Goal: Information Seeking & Learning: Find specific fact

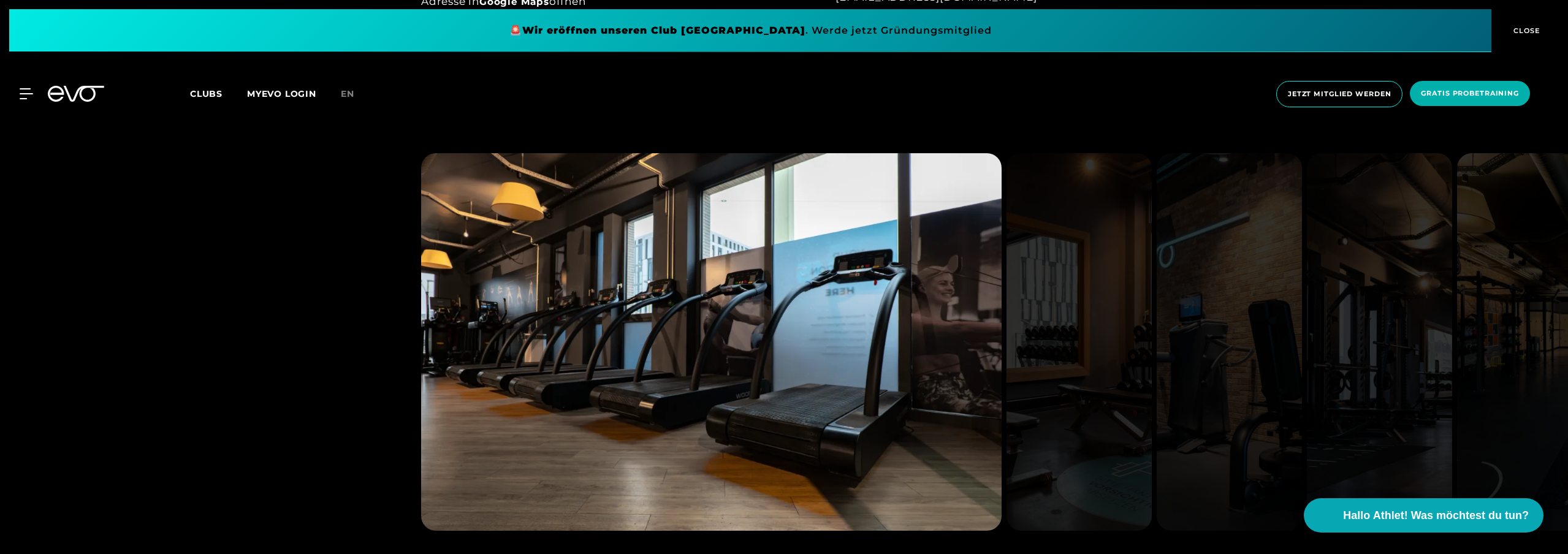
scroll to position [1118, 0]
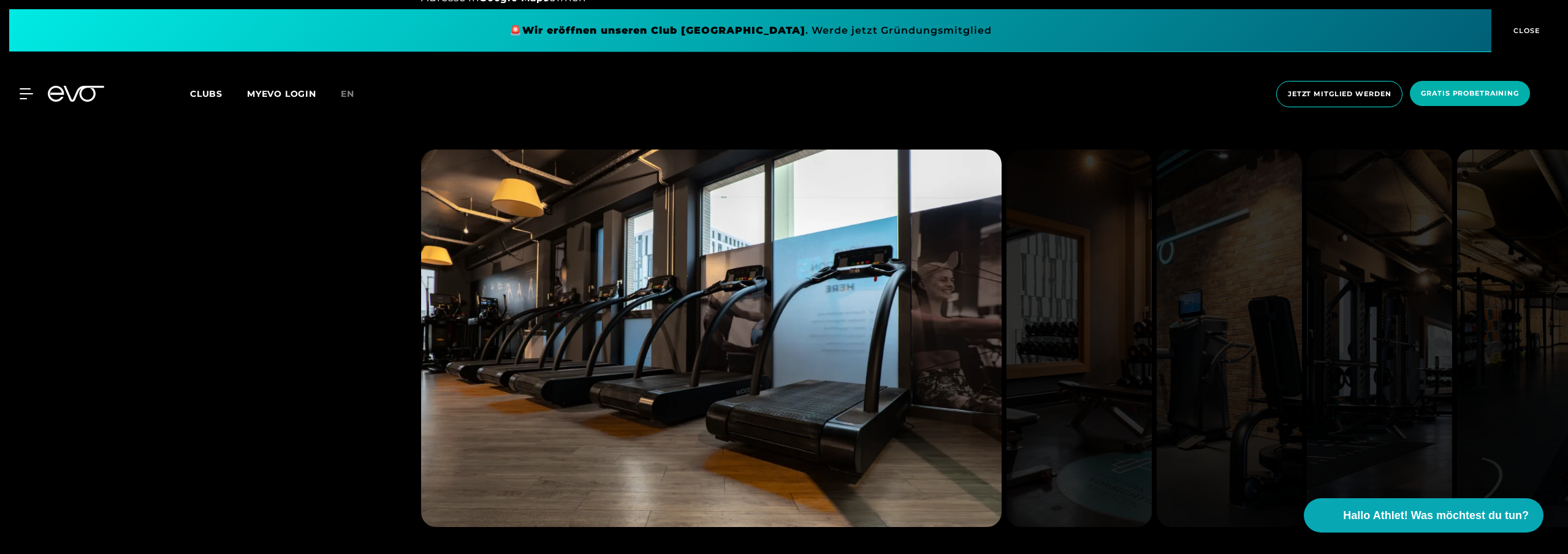
click at [1148, 291] on img at bounding box center [1079, 338] width 145 height 377
click at [1117, 292] on img at bounding box center [1079, 338] width 145 height 377
drag, startPoint x: 995, startPoint y: 317, endPoint x: 1083, endPoint y: 310, distance: 88.3
click at [995, 317] on img at bounding box center [711, 338] width 580 height 377
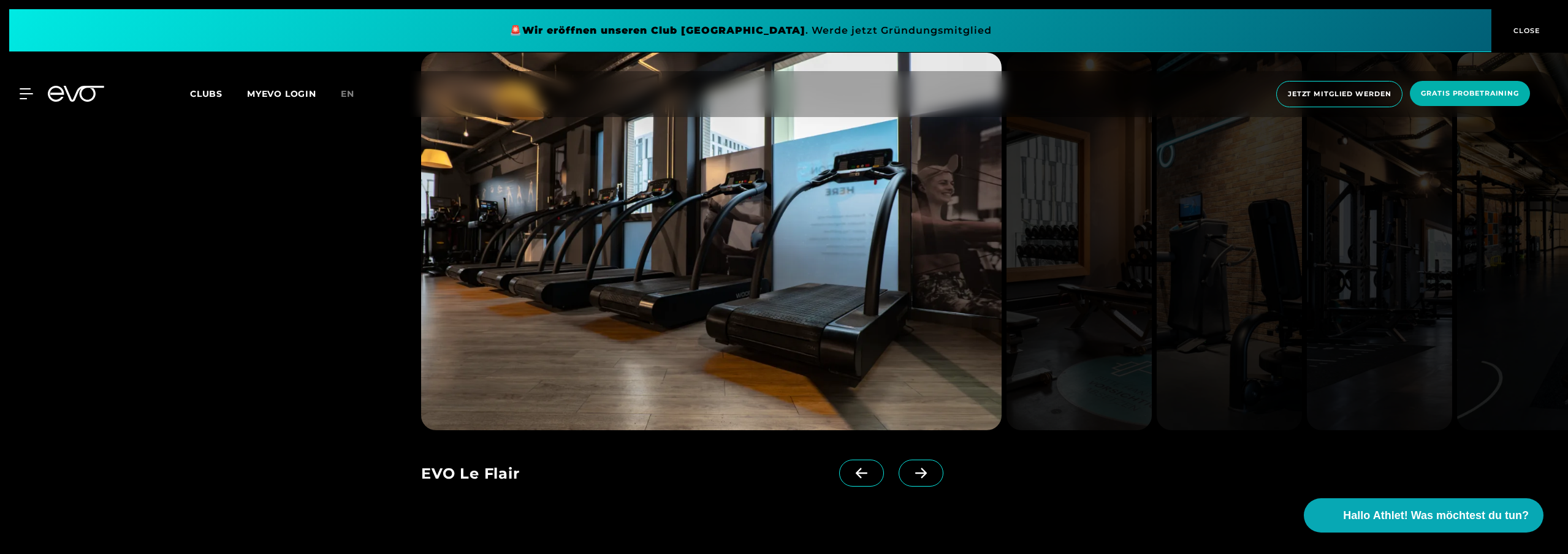
click at [918, 475] on icon at bounding box center [921, 473] width 22 height 11
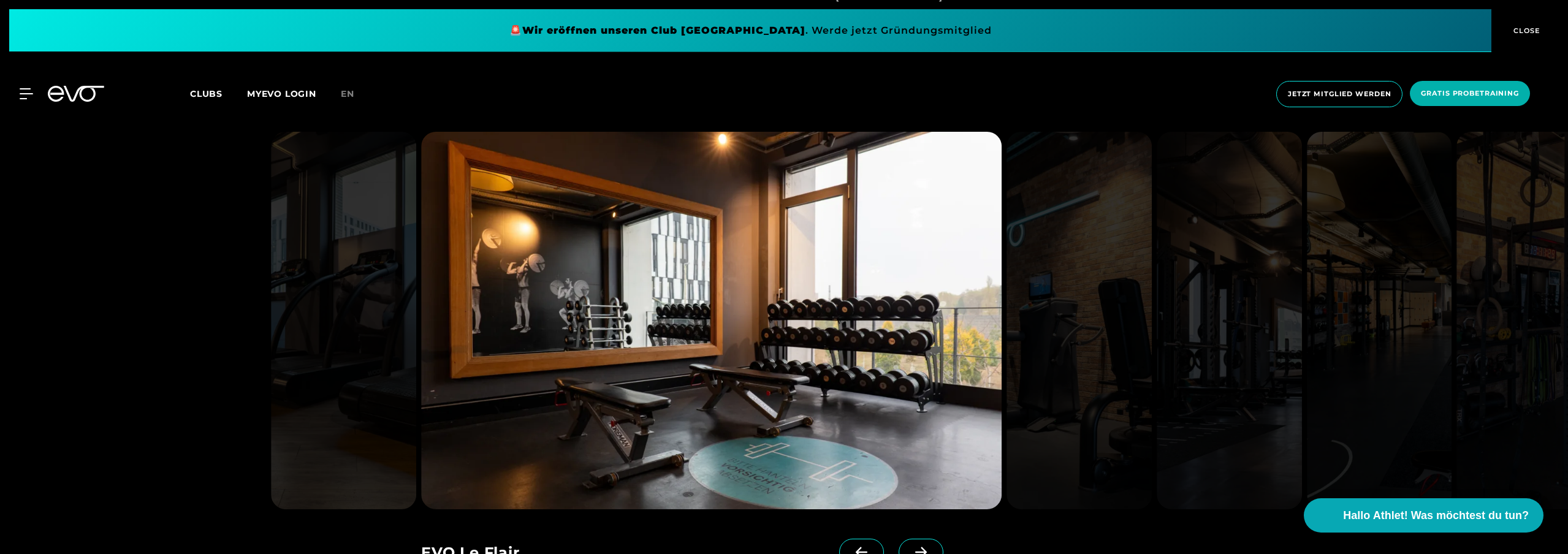
scroll to position [1150, 0]
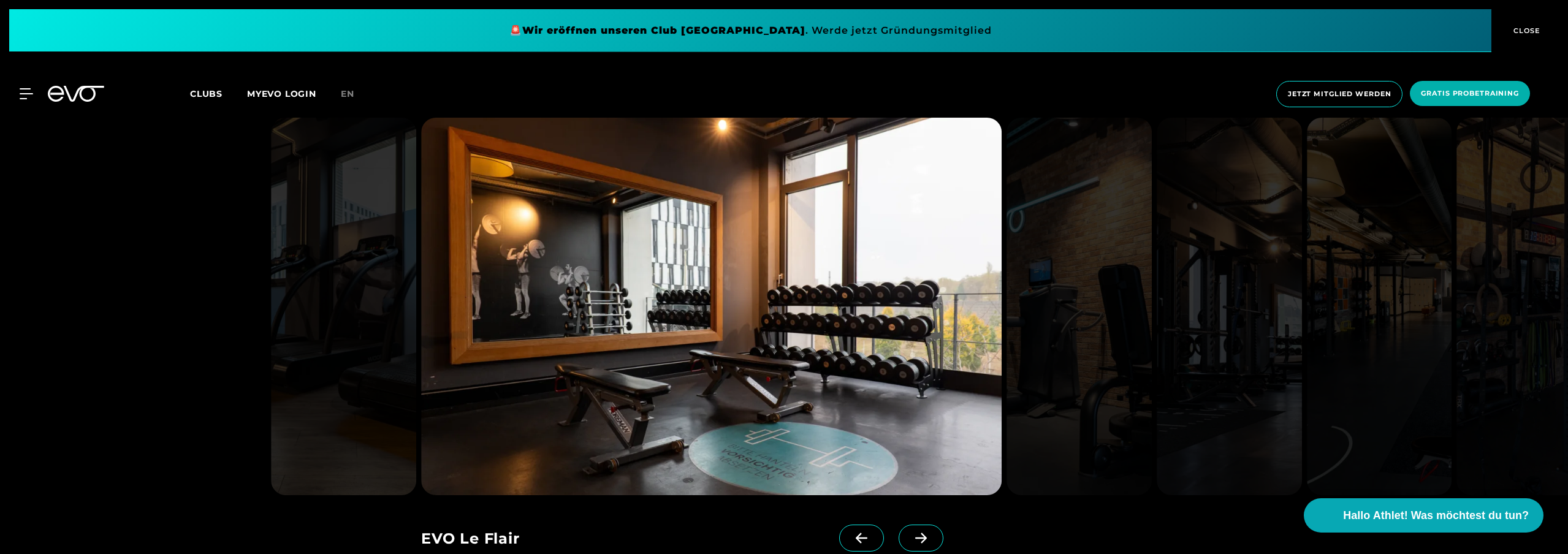
click at [919, 530] on span at bounding box center [921, 537] width 45 height 27
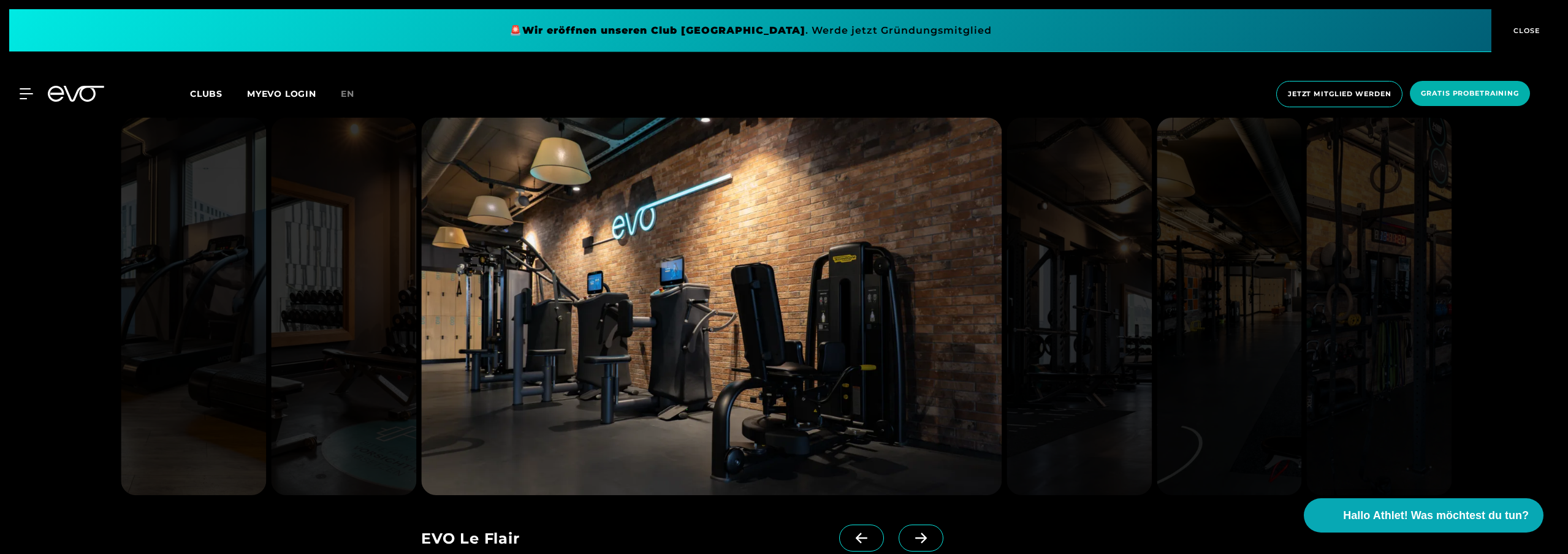
click at [925, 531] on span at bounding box center [921, 537] width 45 height 27
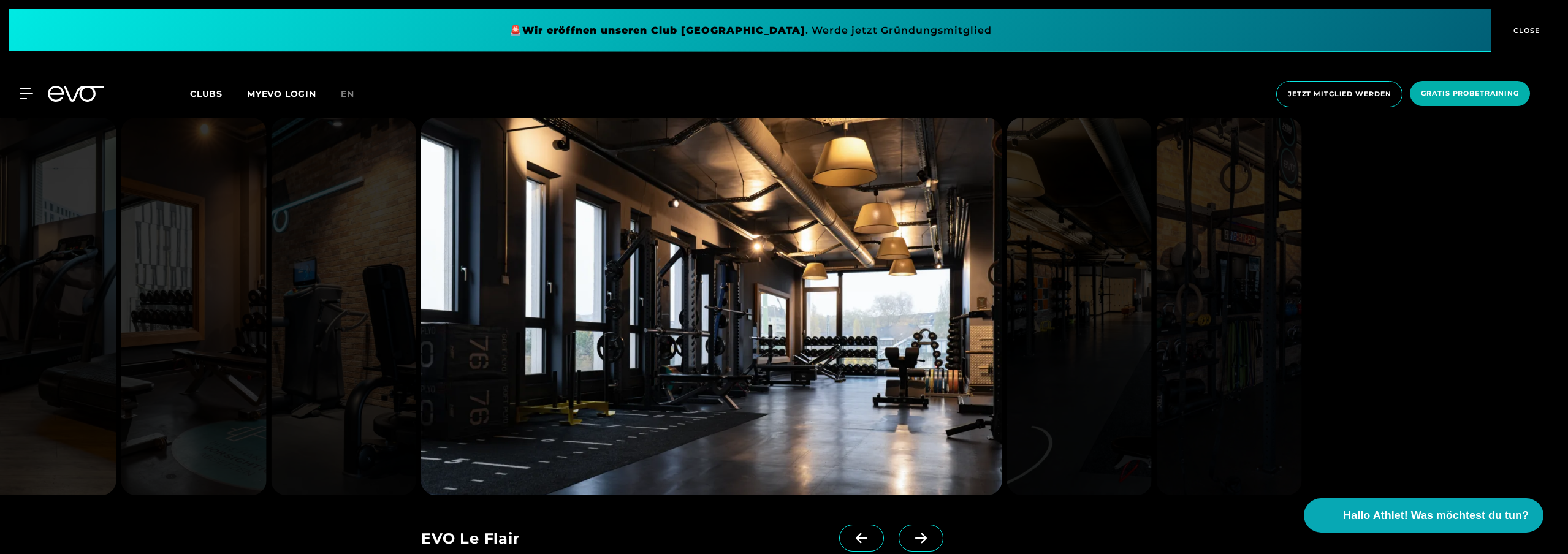
click at [925, 531] on span at bounding box center [921, 537] width 45 height 27
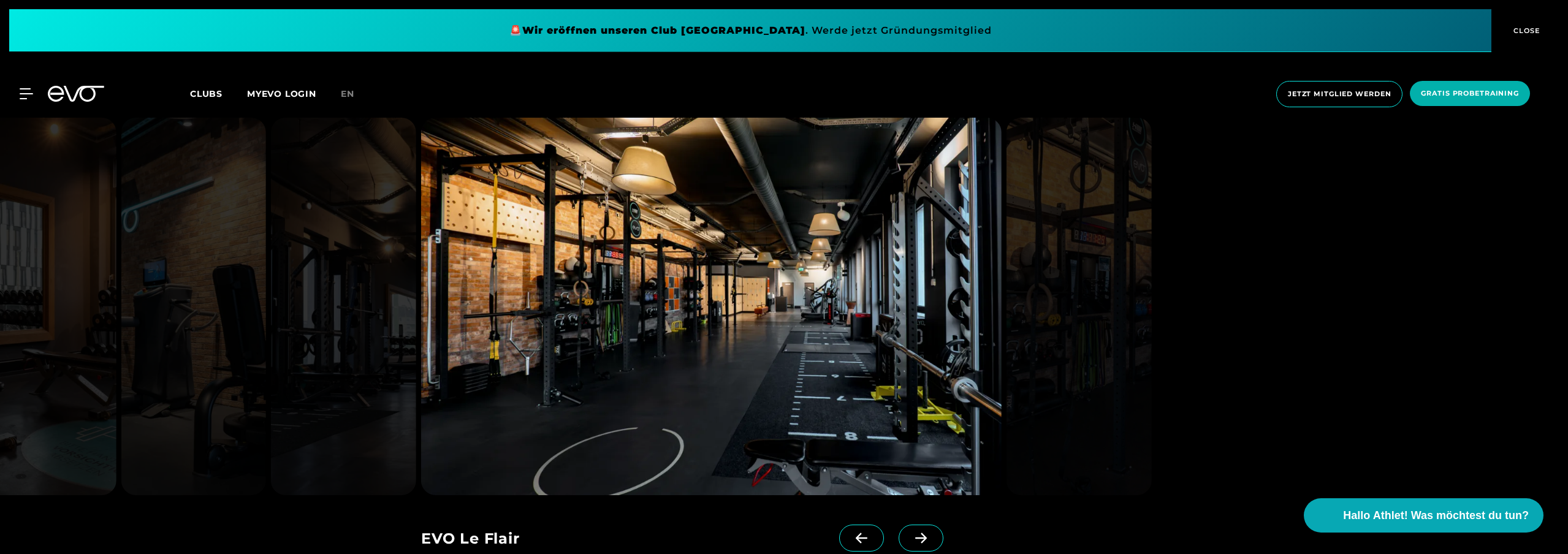
click at [931, 530] on span at bounding box center [921, 537] width 45 height 27
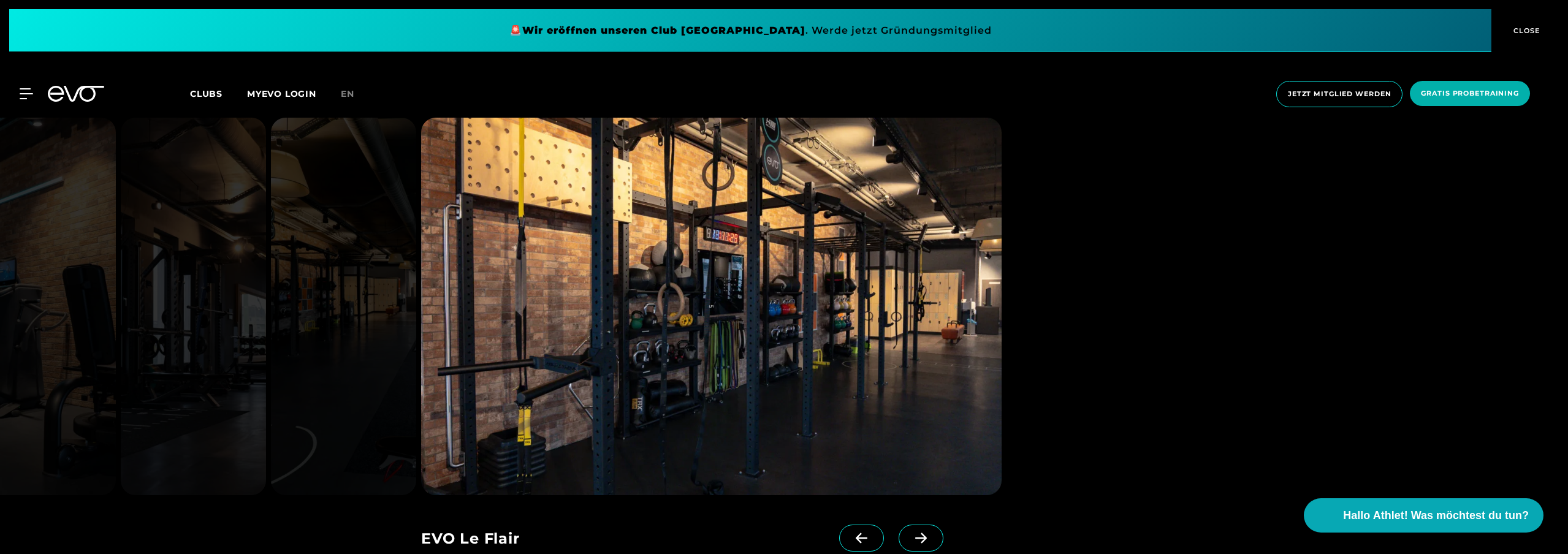
click at [930, 530] on span at bounding box center [921, 537] width 45 height 27
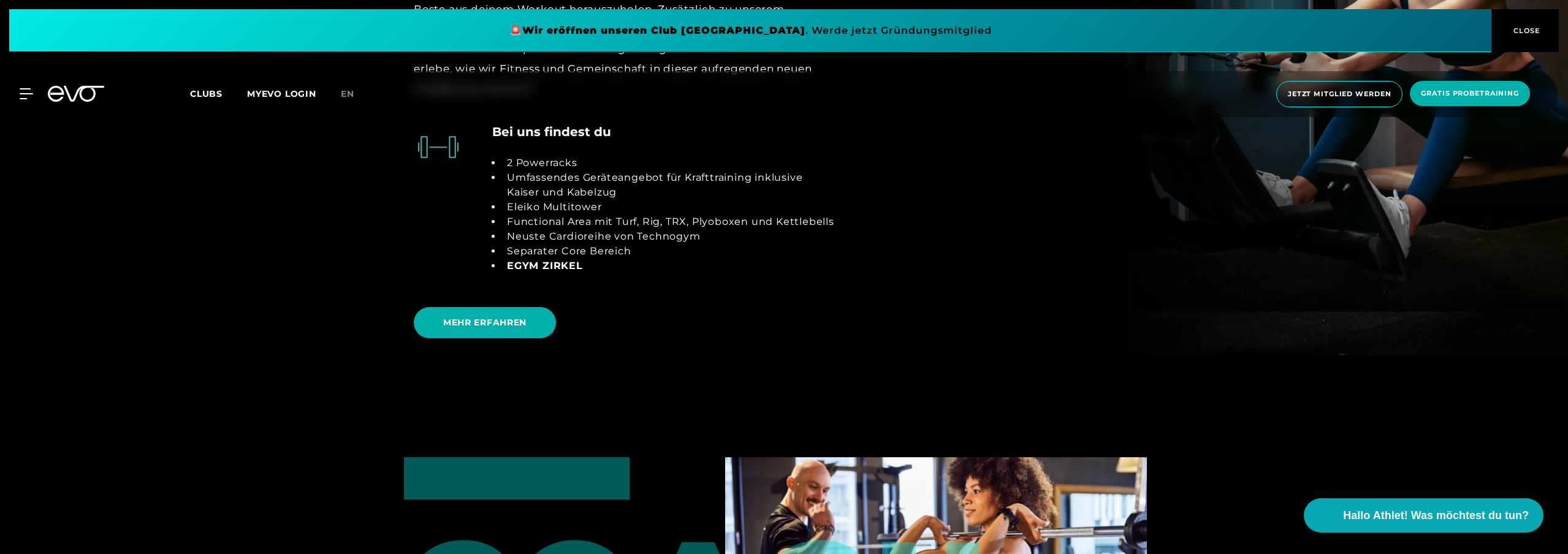
scroll to position [2248, 0]
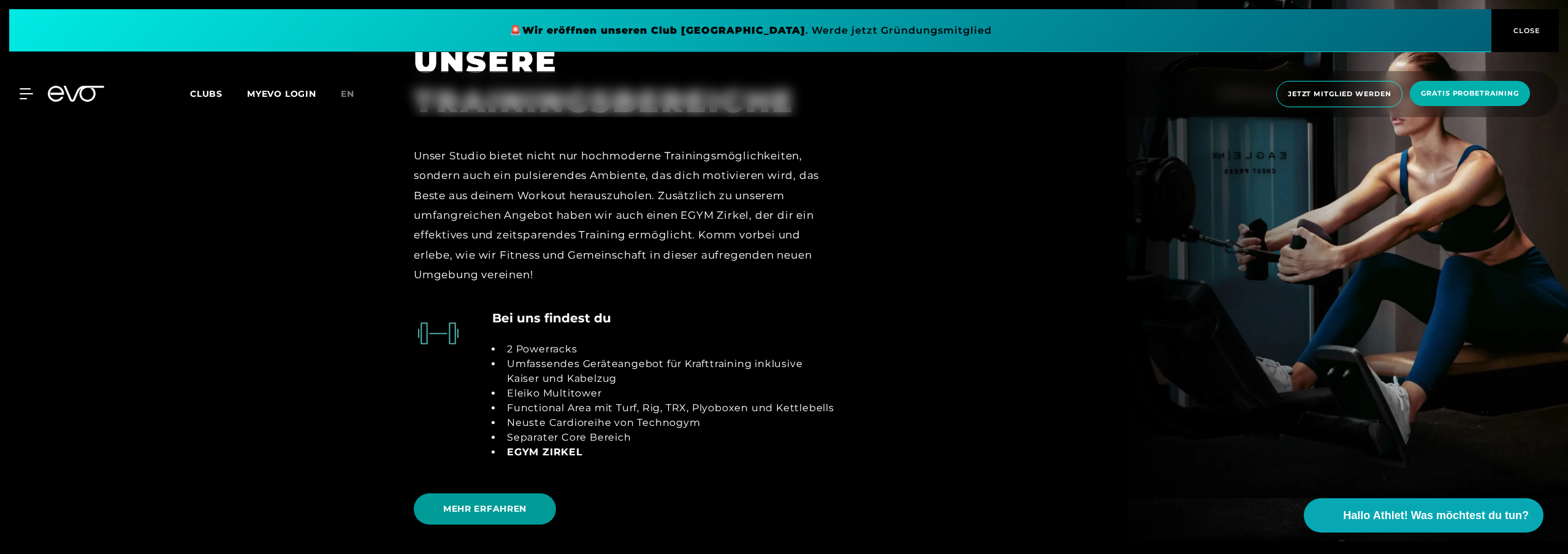
click at [475, 494] on span "MEHR ERFAHREN" at bounding box center [485, 509] width 142 height 32
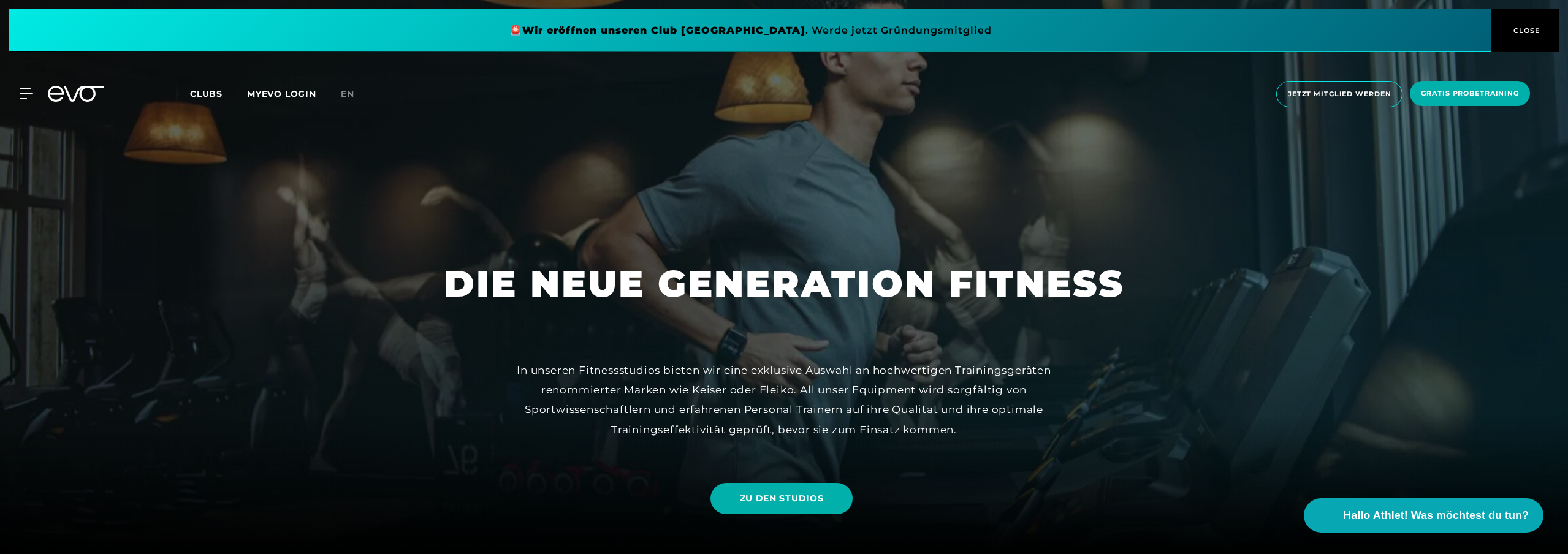
click at [1548, 33] on span "CLOSE" at bounding box center [1525, 31] width 67 height 11
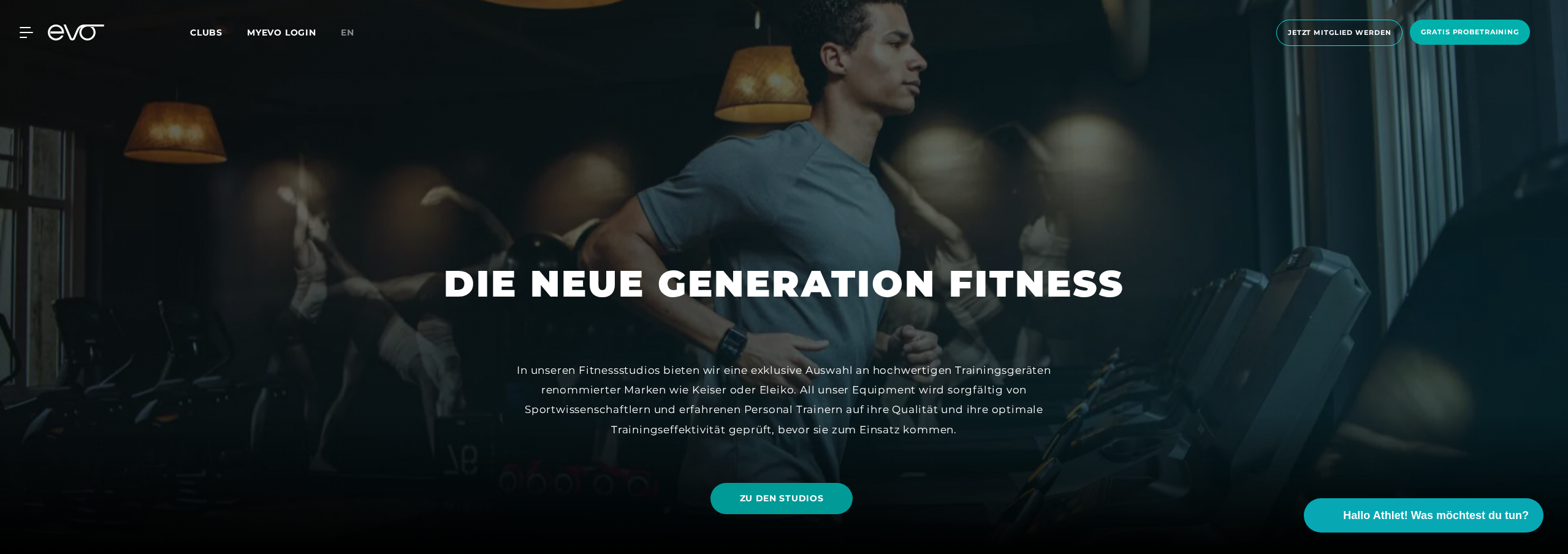
click at [801, 494] on span "ZU DEN STUDIOS" at bounding box center [782, 498] width 84 height 13
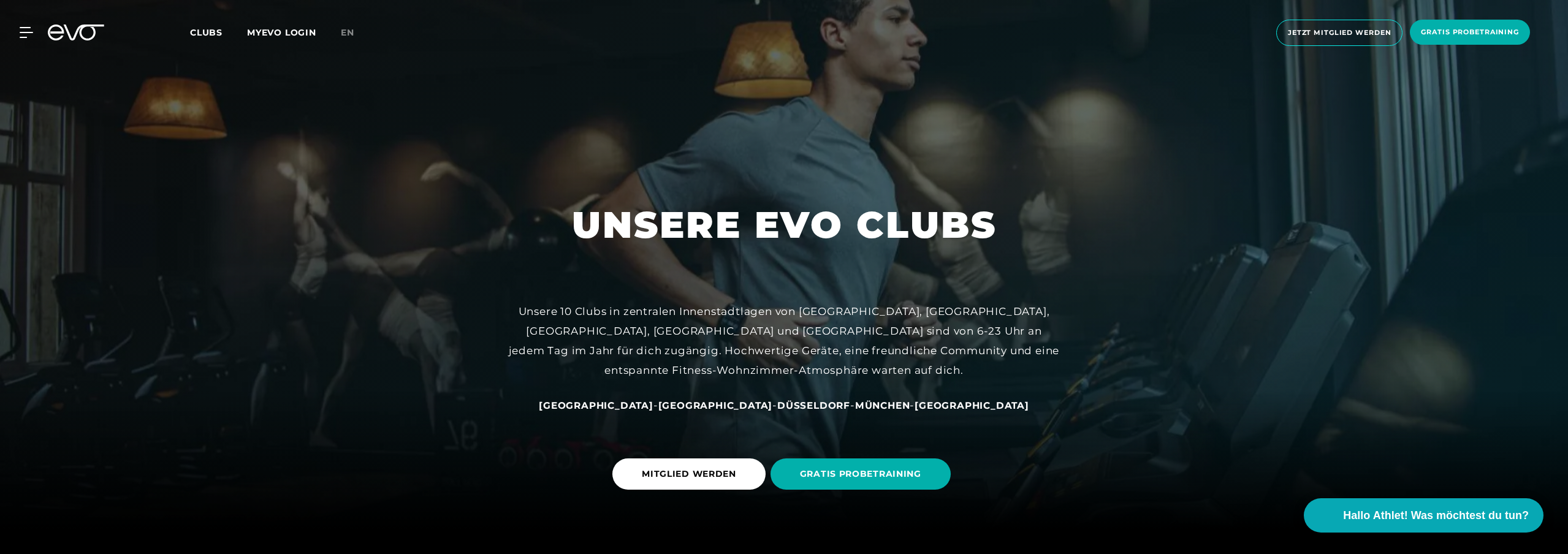
scroll to position [56, 0]
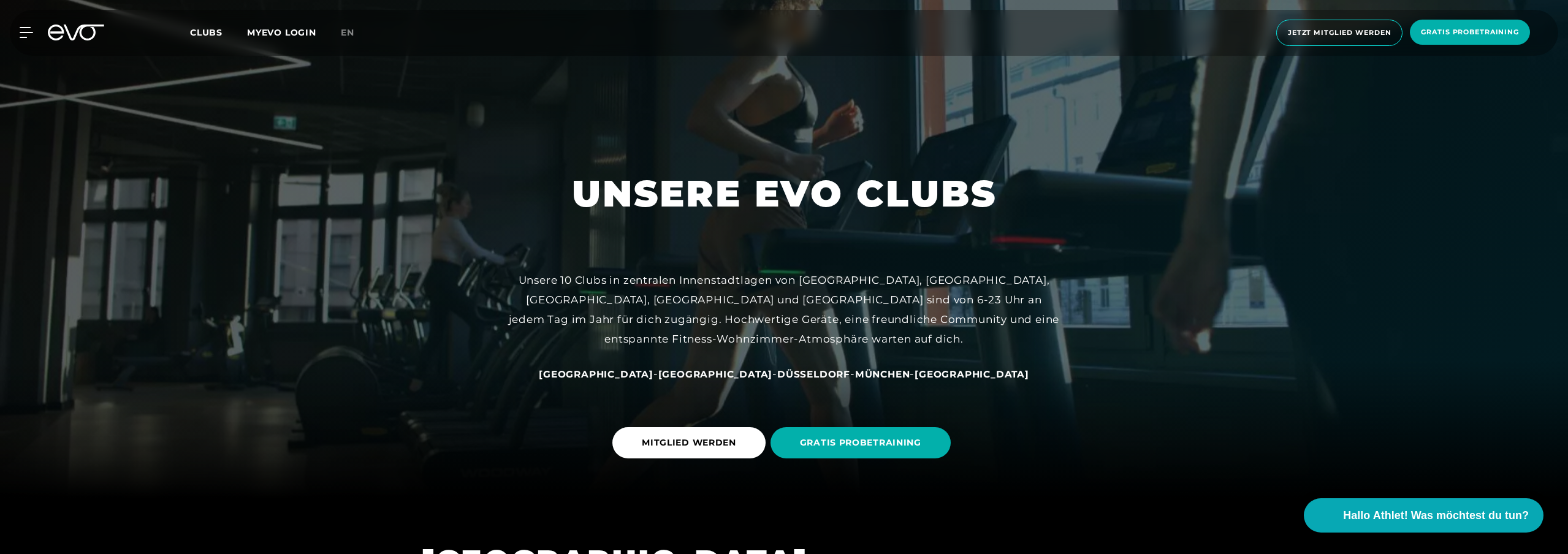
click at [781, 375] on span "Düsseldorf" at bounding box center [813, 374] width 73 height 11
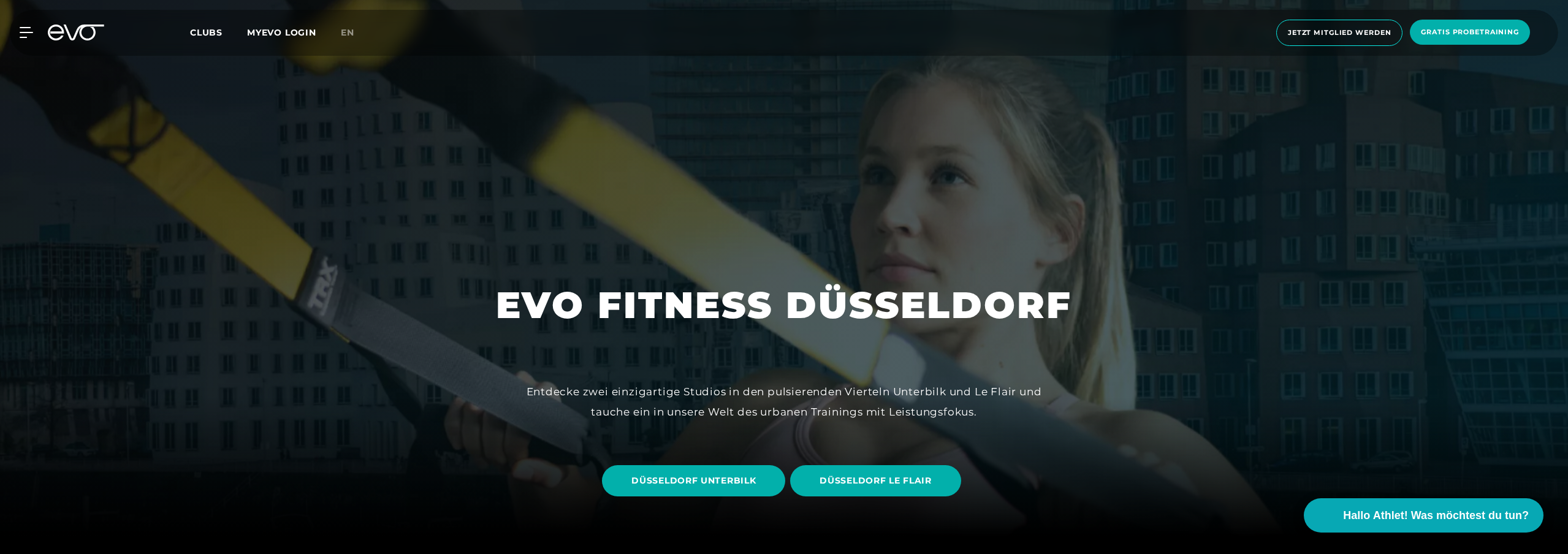
scroll to position [138, 0]
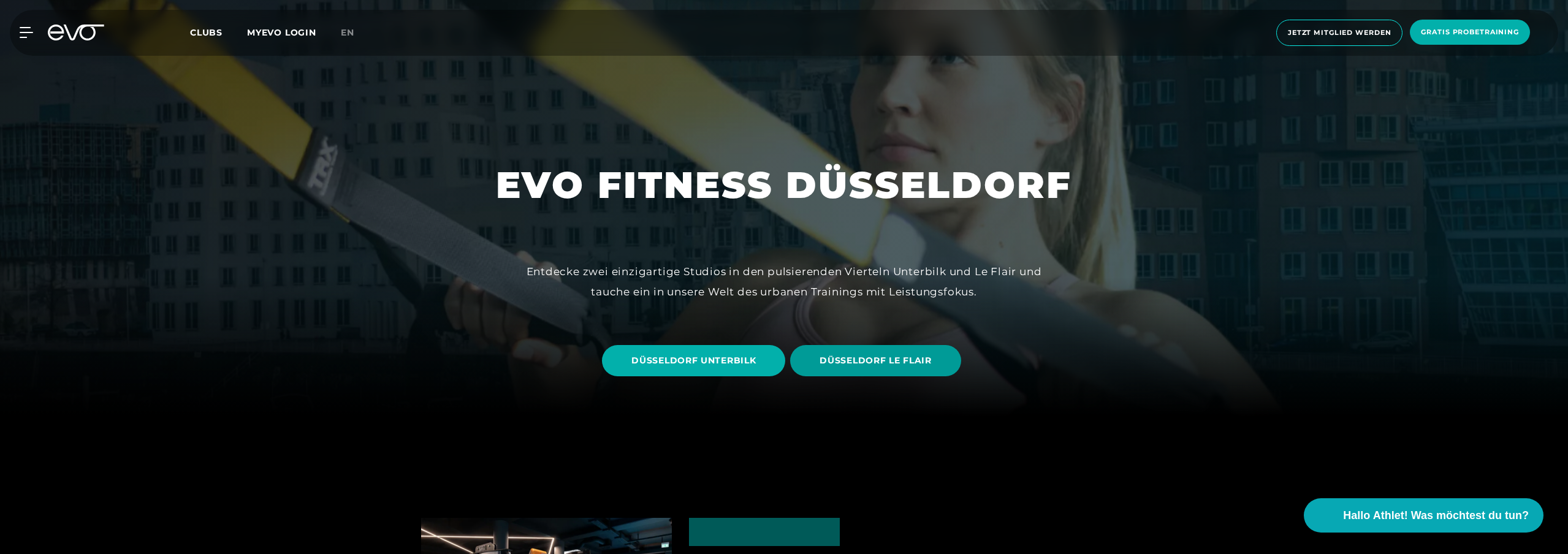
click at [856, 354] on span "DÜSSELDORF LE FLAIR" at bounding box center [875, 361] width 171 height 32
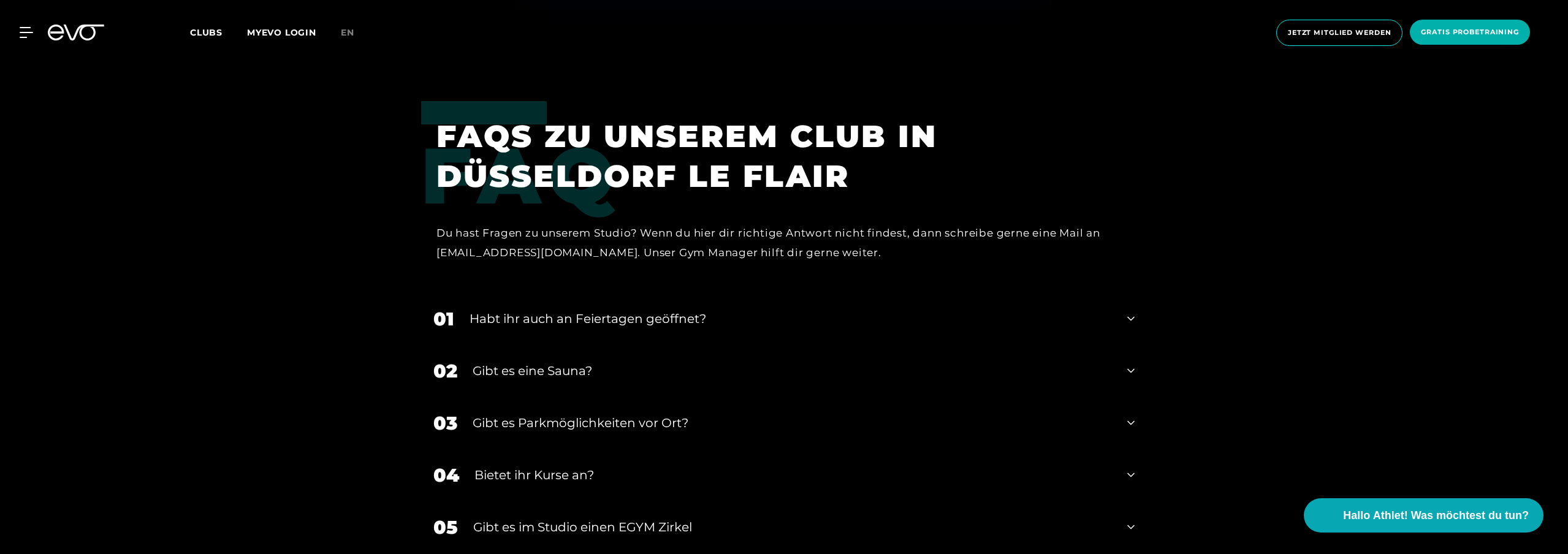
scroll to position [3959, 0]
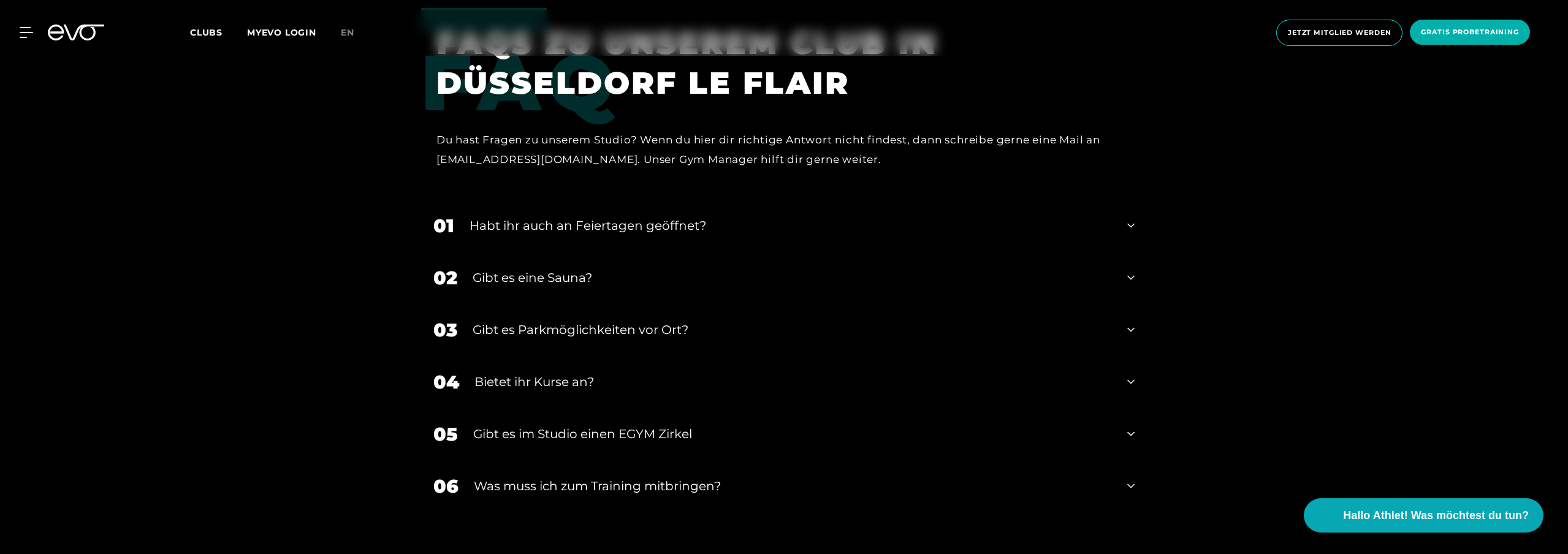
click at [826, 216] on div "Habt ihr auch an Feiertagen geöffnet?" at bounding box center [791, 225] width 643 height 18
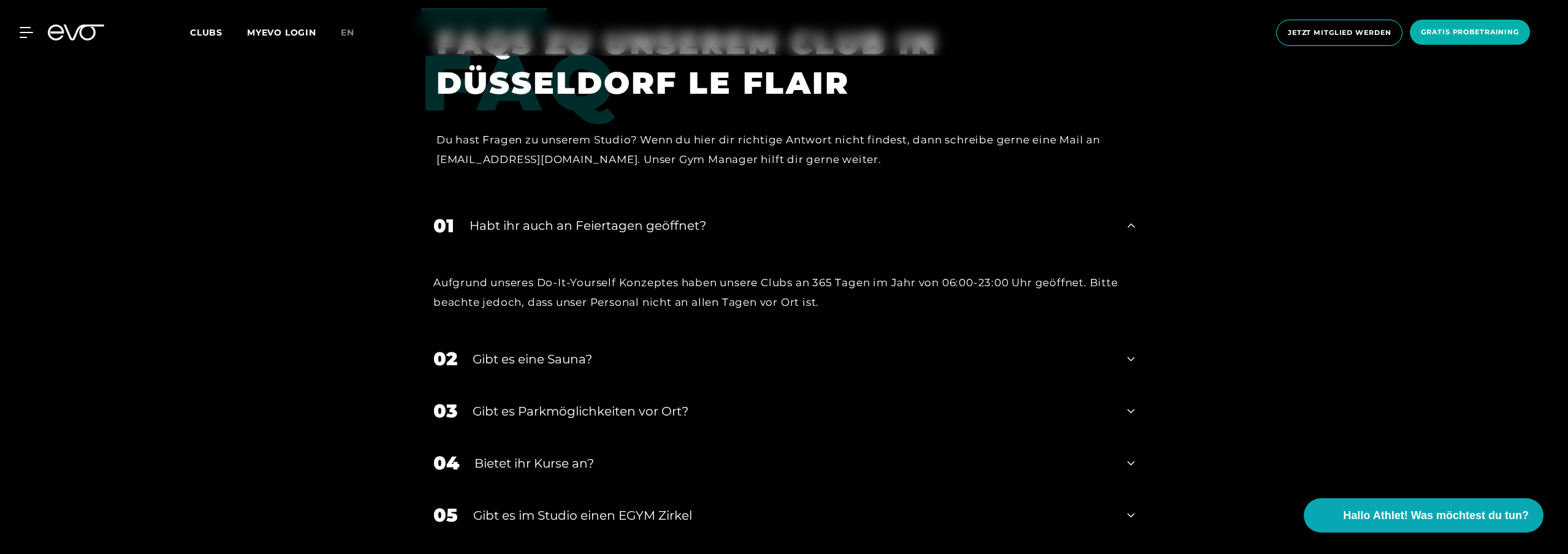
drag, startPoint x: 681, startPoint y: 228, endPoint x: 640, endPoint y: 250, distance: 46.5
click at [680, 228] on div "Habt ihr auch an Feiertagen geöffnet?" at bounding box center [791, 225] width 643 height 18
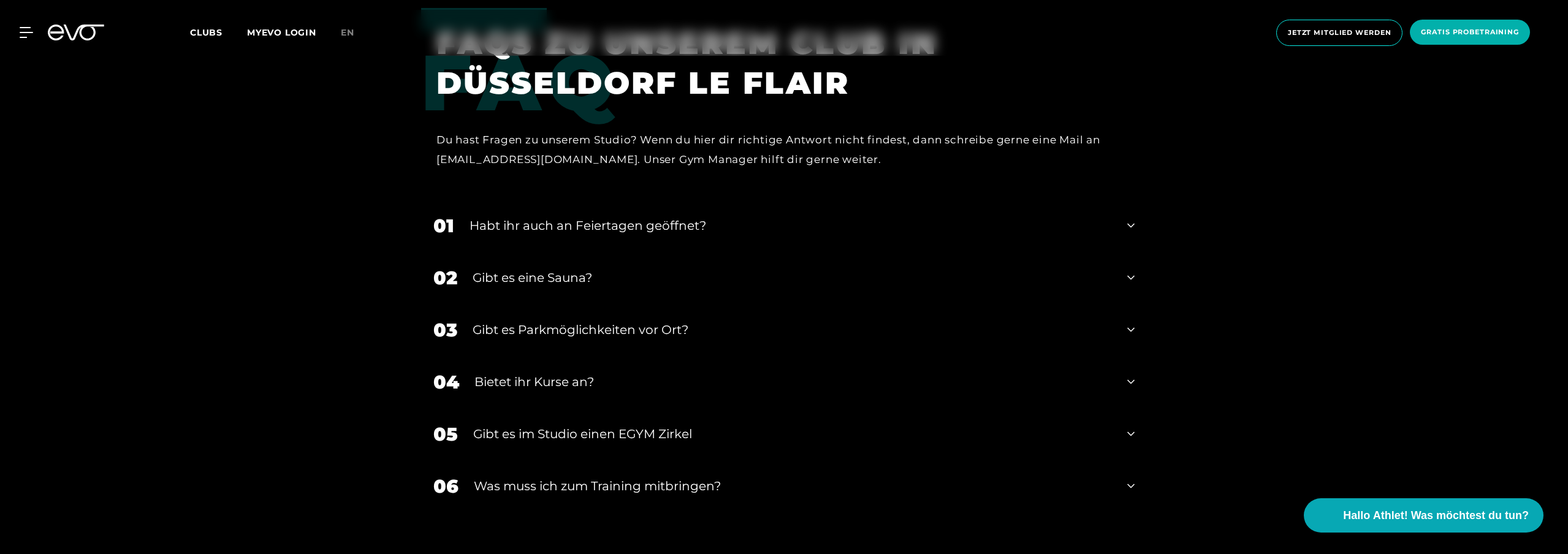
click at [610, 283] on div "02 Gibt es eine Sauna?" at bounding box center [784, 278] width 726 height 53
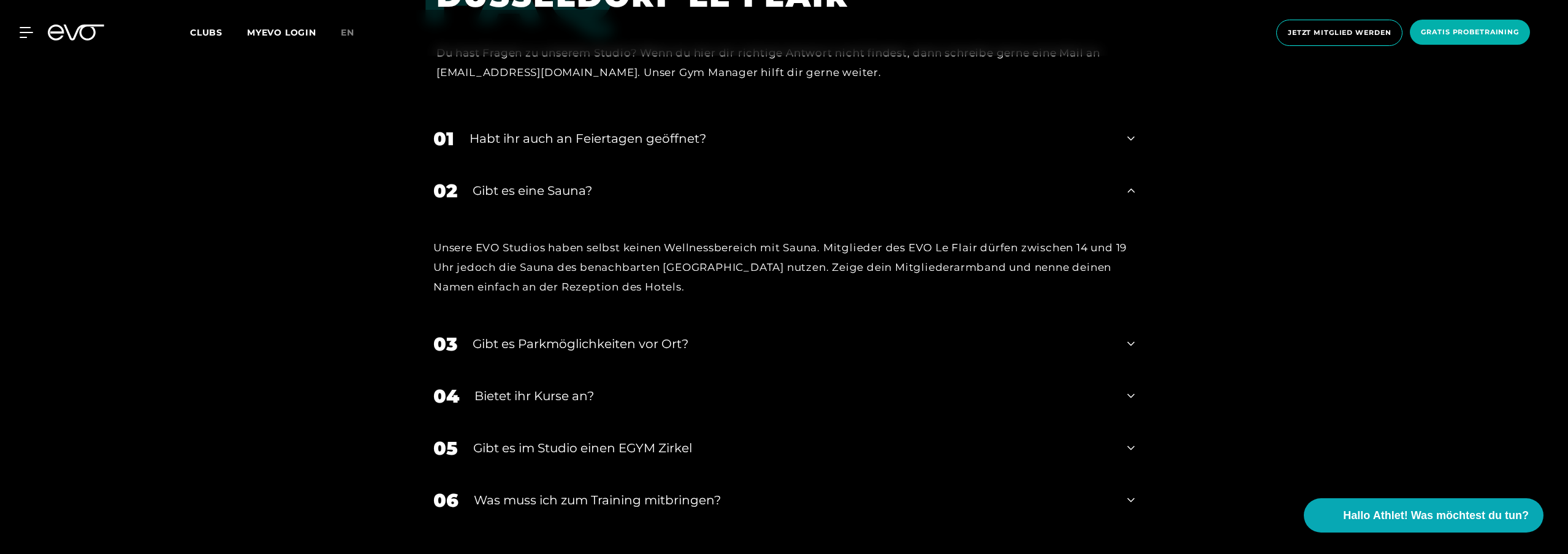
scroll to position [4064, 0]
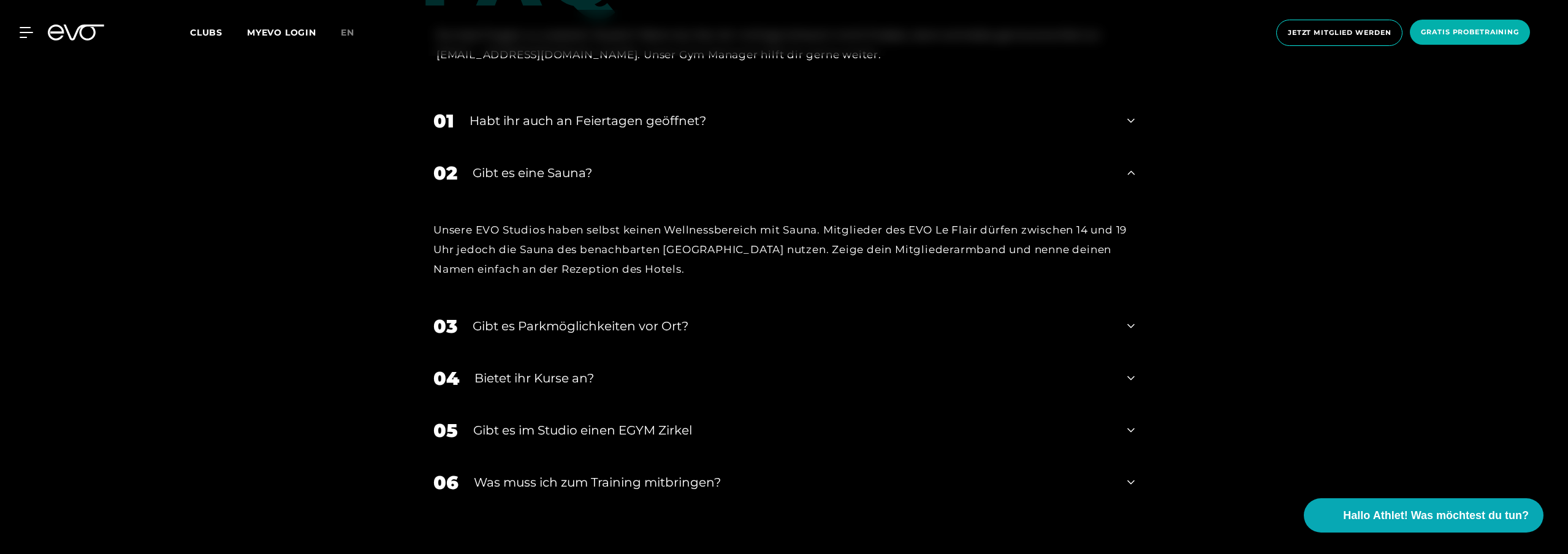
click at [694, 481] on div "Was muss ich zum Training mitbringen?" at bounding box center [792, 482] width 638 height 18
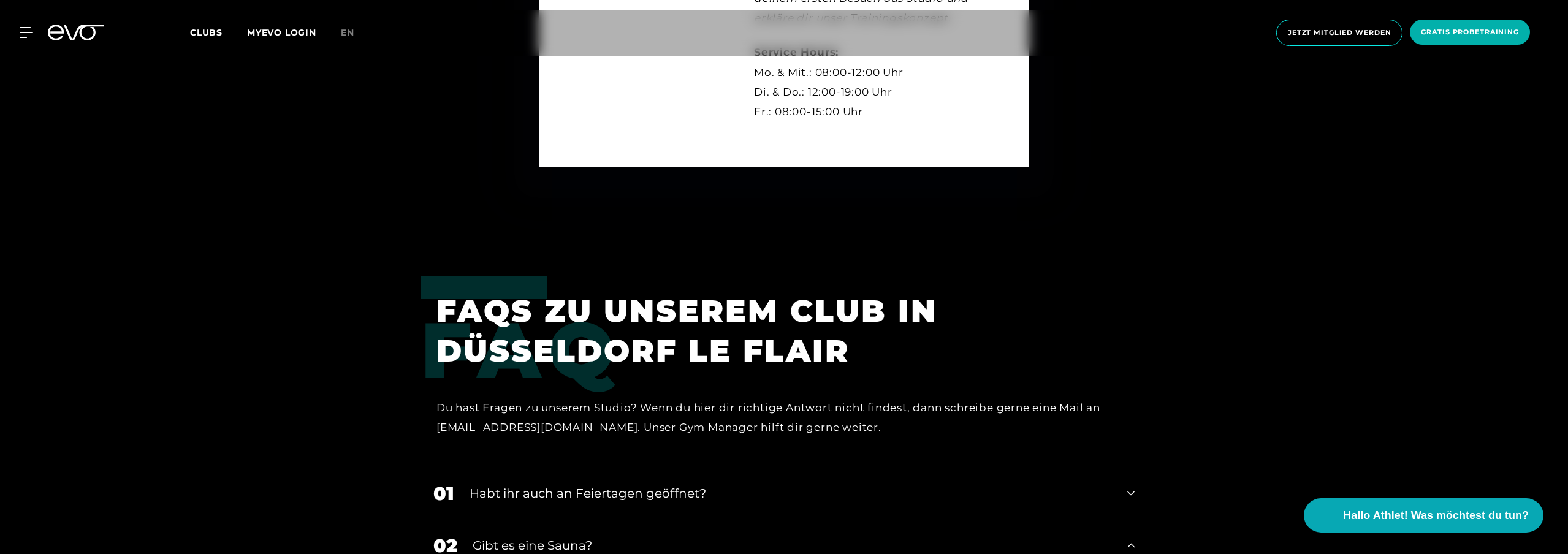
scroll to position [3506, 0]
